Goal: Navigation & Orientation: Find specific page/section

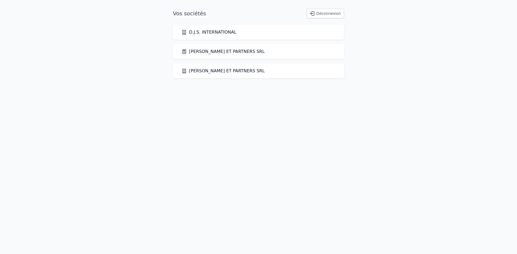
click at [204, 48] on div "[PERSON_NAME] ET PARTNERS SRL" at bounding box center [258, 51] width 171 height 15
click at [220, 53] on link "[PERSON_NAME] ET PARTNERS SRL" at bounding box center [222, 51] width 83 height 6
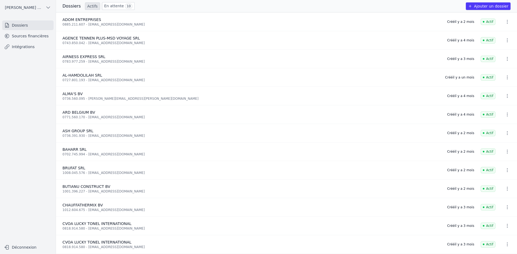
click at [34, 32] on link "Sources financières" at bounding box center [27, 36] width 51 height 10
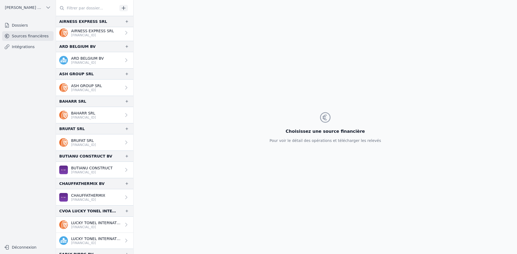
scroll to position [81, 0]
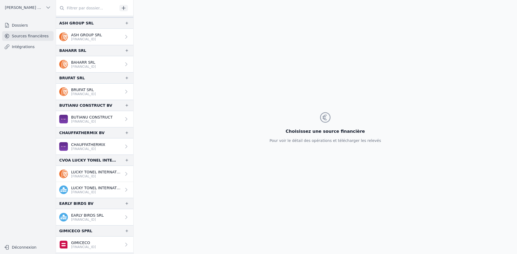
click at [91, 216] on p "EARLY BIRDS SRL" at bounding box center [87, 215] width 33 height 5
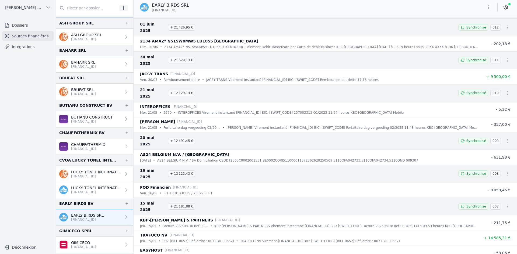
scroll to position [1164, 0]
